Goal: Find specific page/section: Find specific page/section

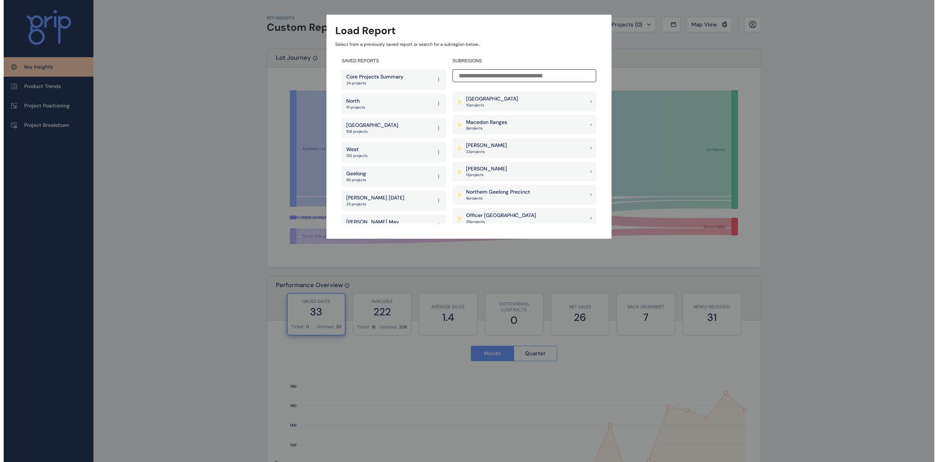
scroll to position [488, 0]
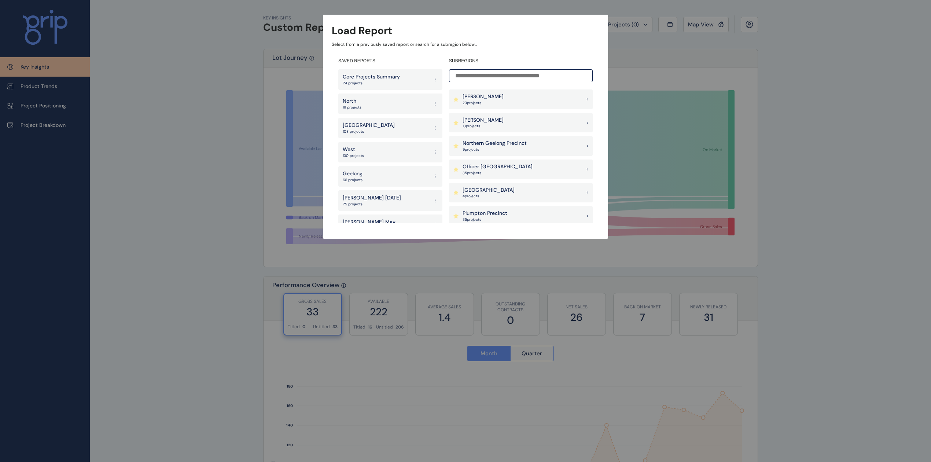
click at [516, 170] on div "Officer [PERSON_NAME] 35 project s" at bounding box center [521, 169] width 144 height 20
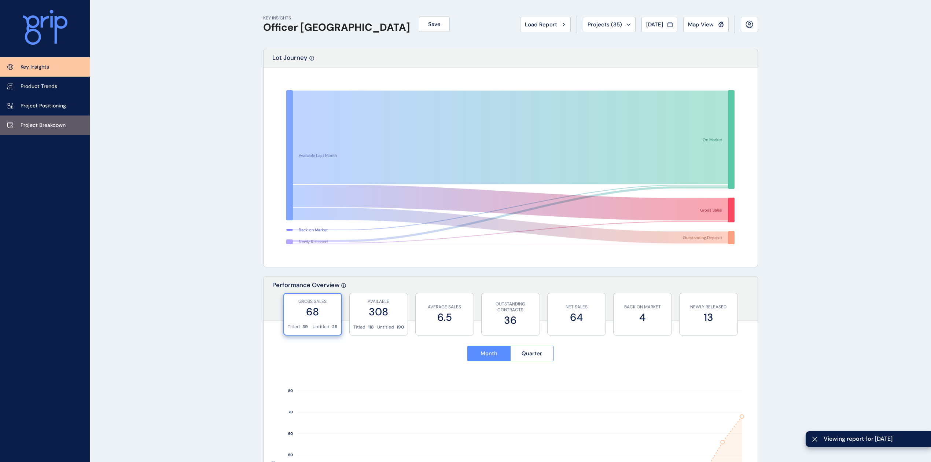
drag, startPoint x: 54, startPoint y: 119, endPoint x: 62, endPoint y: 119, distance: 8.1
click at [54, 119] on link "Project Breakdown" at bounding box center [45, 124] width 90 height 19
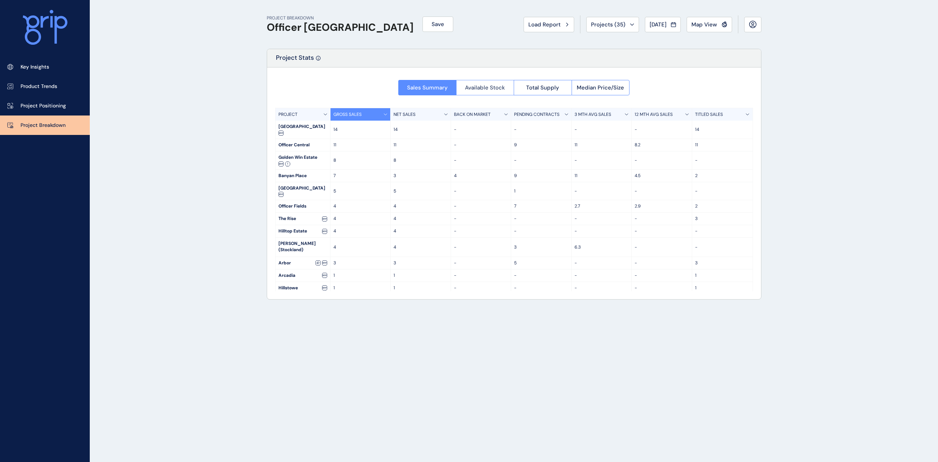
click at [500, 82] on button "Available Stock" at bounding box center [485, 87] width 58 height 15
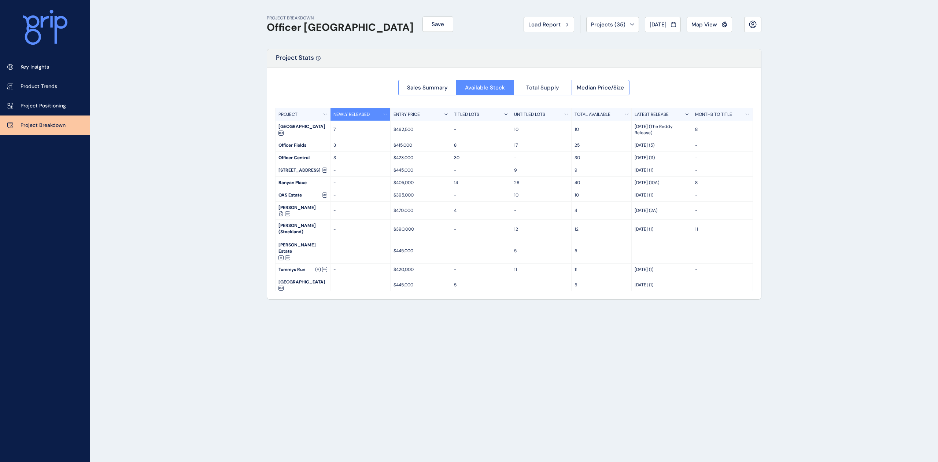
click at [530, 85] on span "Total Supply" at bounding box center [542, 87] width 33 height 7
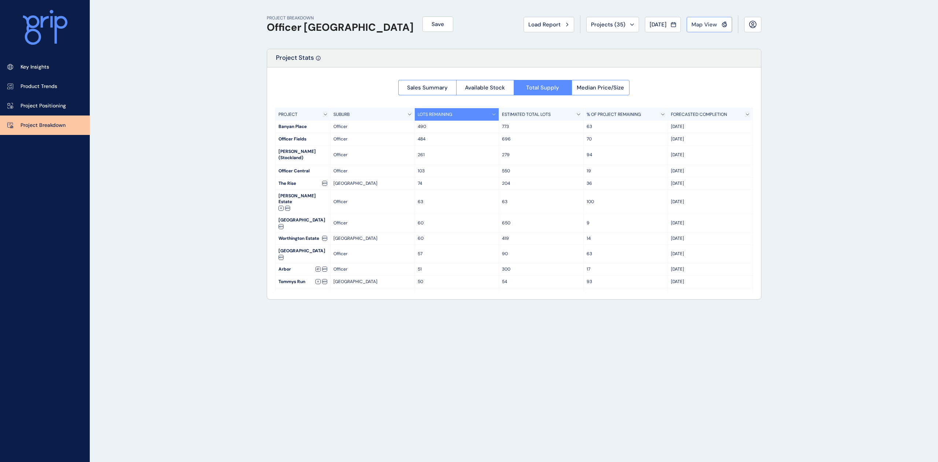
click at [712, 21] on span "Map View" at bounding box center [704, 24] width 26 height 7
